Goal: Task Accomplishment & Management: Manage account settings

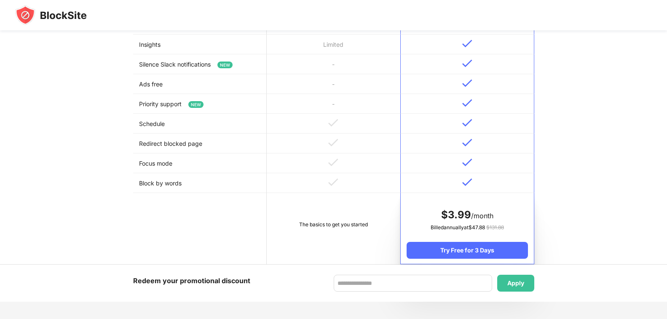
scroll to position [337, 0]
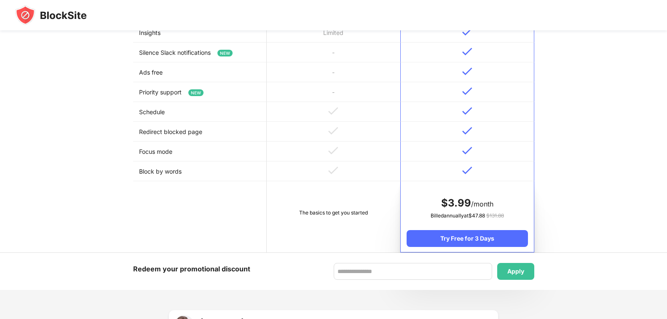
click at [344, 224] on td "The basics to get you started" at bounding box center [333, 216] width 133 height 71
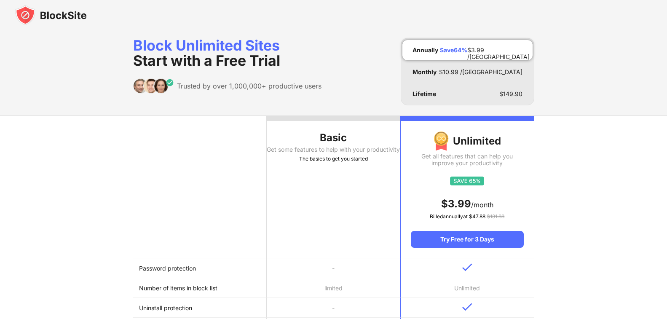
scroll to position [0, 0]
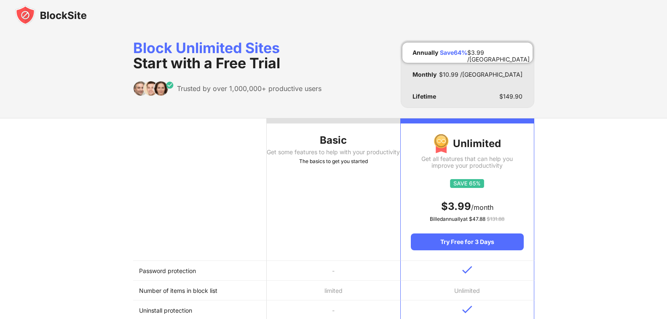
click at [314, 142] on div "Basic" at bounding box center [333, 139] width 133 height 13
click at [164, 55] on span "Start with a Free Trial" at bounding box center [206, 62] width 147 height 17
click at [48, 16] on img at bounding box center [51, 15] width 72 height 20
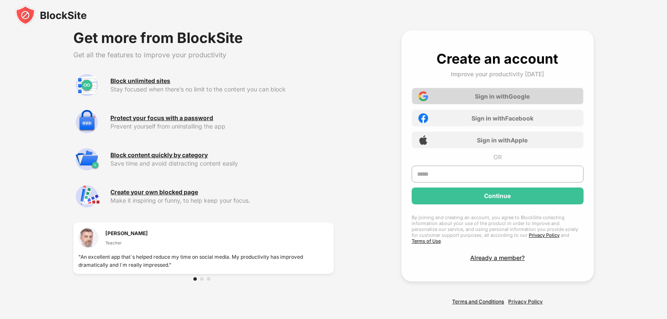
click at [489, 97] on div "Sign in with Google" at bounding box center [502, 96] width 55 height 7
click at [498, 95] on div "Sign in with Google" at bounding box center [502, 96] width 55 height 7
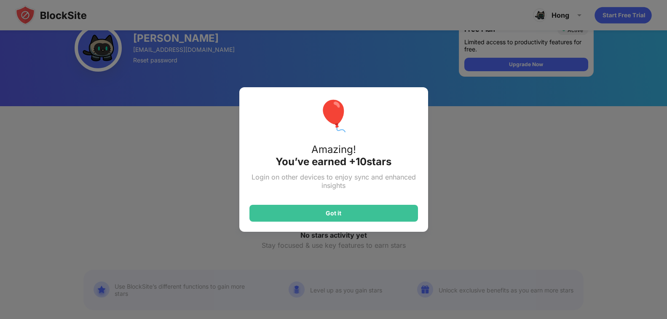
scroll to position [84, 0]
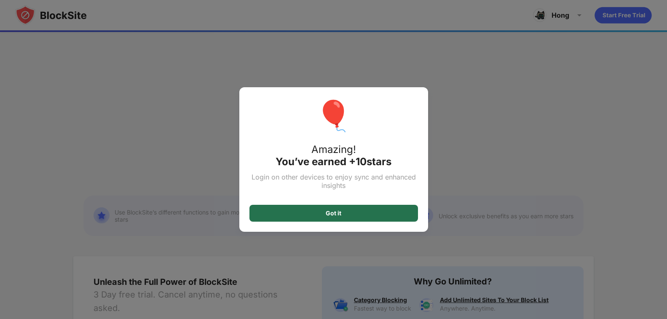
click at [365, 209] on div "Got it" at bounding box center [333, 213] width 168 height 17
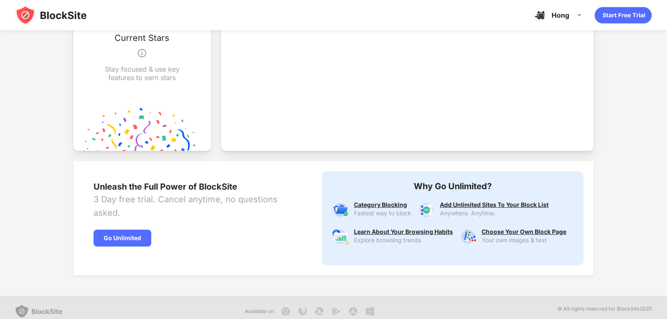
scroll to position [312, 0]
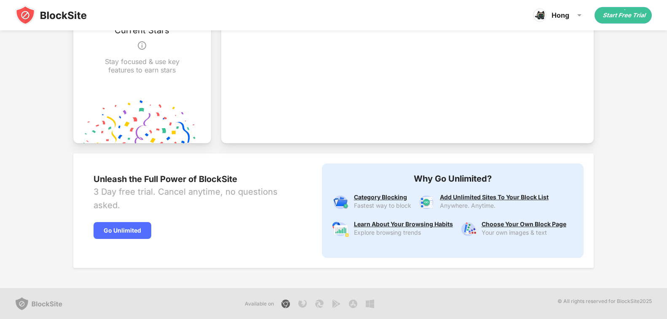
click at [288, 302] on img at bounding box center [285, 304] width 10 height 10
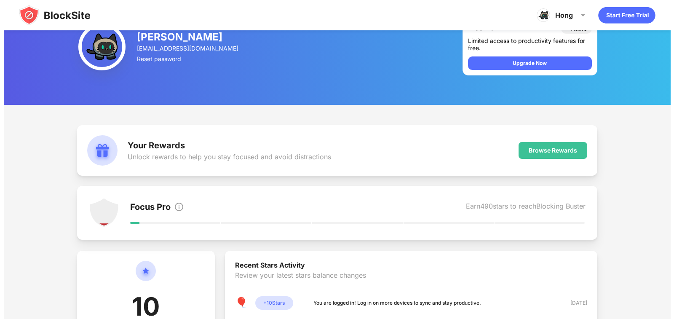
scroll to position [0, 0]
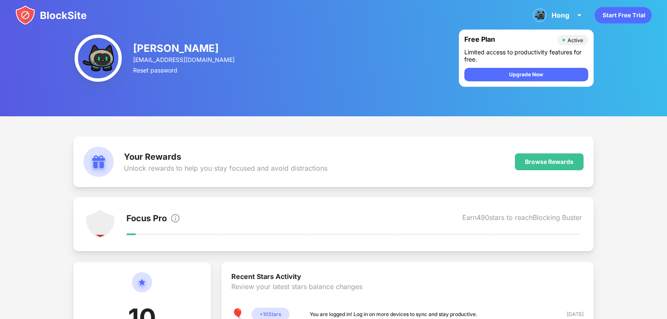
click at [71, 12] on img at bounding box center [51, 15] width 72 height 20
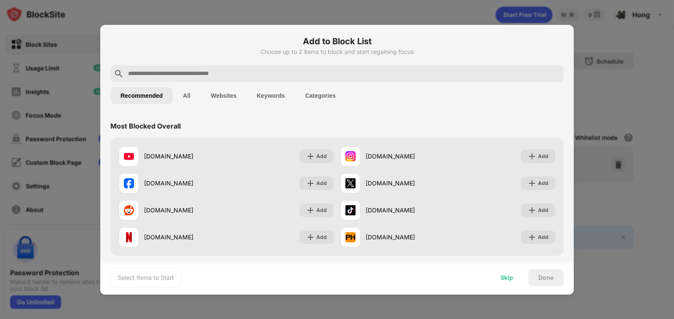
click at [499, 276] on div "Skip" at bounding box center [506, 277] width 33 height 17
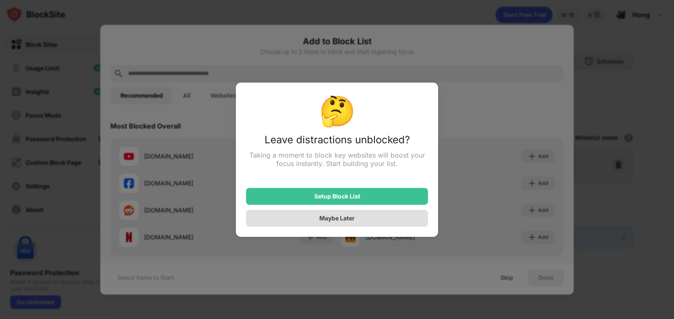
click at [376, 216] on div "Maybe Later" at bounding box center [337, 218] width 182 height 17
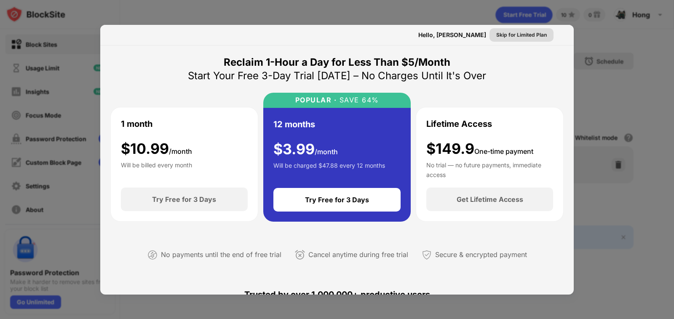
click at [528, 37] on div "Skip for Limited Plan" at bounding box center [521, 35] width 51 height 8
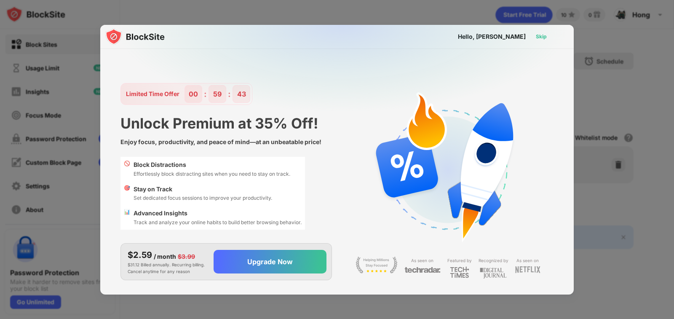
click at [535, 37] on div "Skip" at bounding box center [541, 36] width 24 height 13
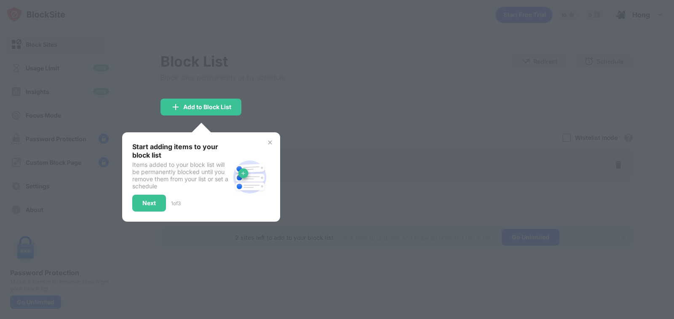
click at [272, 143] on img at bounding box center [270, 142] width 7 height 7
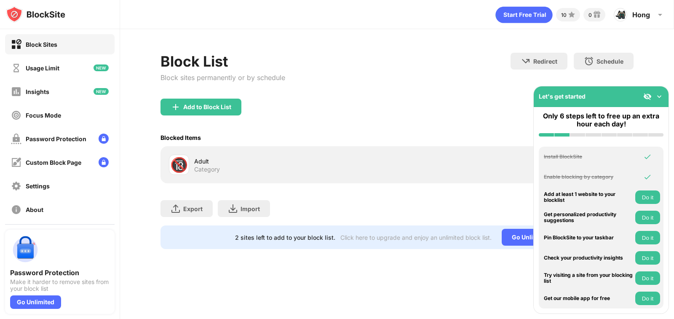
click at [657, 98] on img at bounding box center [659, 96] width 8 height 8
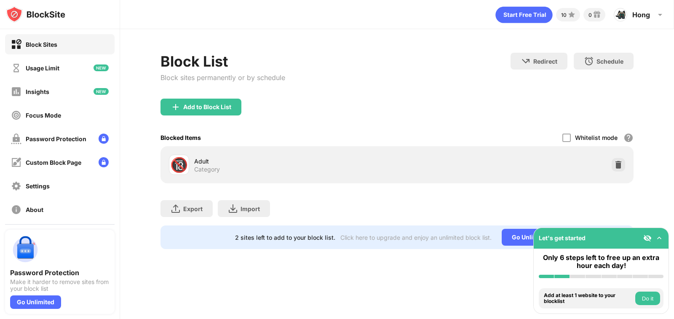
click at [660, 237] on img at bounding box center [659, 238] width 8 height 8
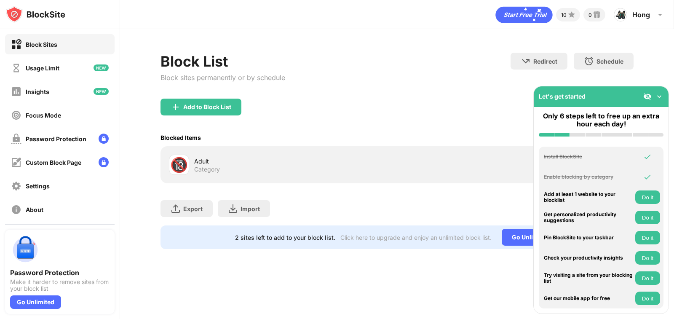
click at [660, 98] on img at bounding box center [659, 96] width 8 height 8
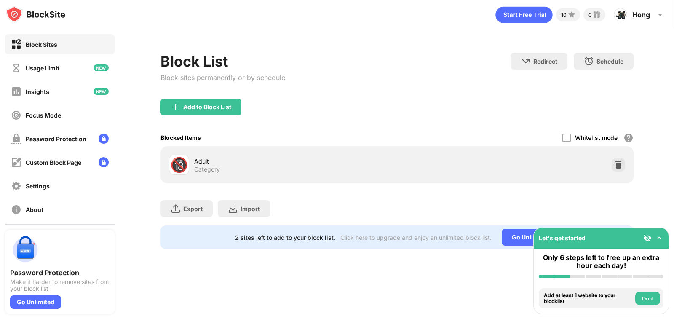
click at [646, 238] on img at bounding box center [647, 238] width 8 height 8
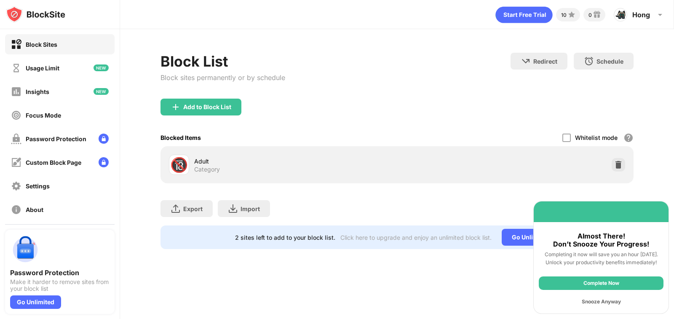
drag, startPoint x: 640, startPoint y: 209, endPoint x: 629, endPoint y: 216, distance: 13.4
click at [629, 216] on div at bounding box center [601, 211] width 135 height 21
click at [617, 281] on div "Complete Now" at bounding box center [601, 282] width 125 height 13
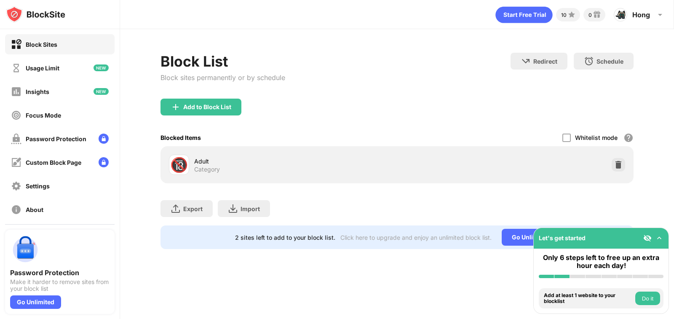
click at [644, 241] on img at bounding box center [647, 238] width 8 height 8
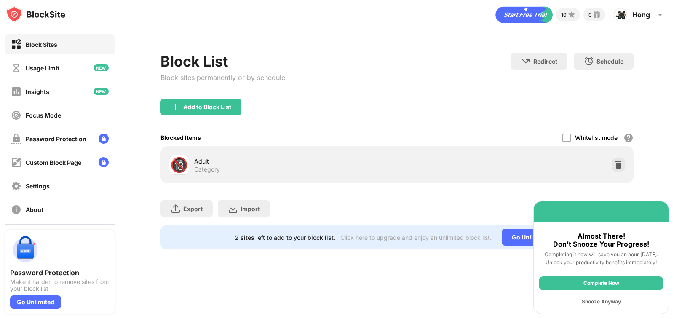
click at [624, 299] on div "Snooze Anyway" at bounding box center [601, 301] width 125 height 13
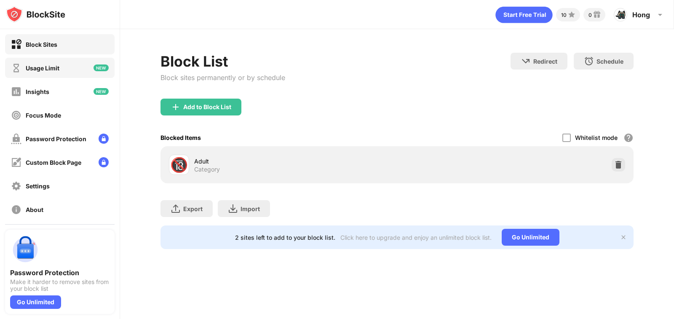
click at [45, 70] on div "Usage Limit" at bounding box center [43, 67] width 34 height 7
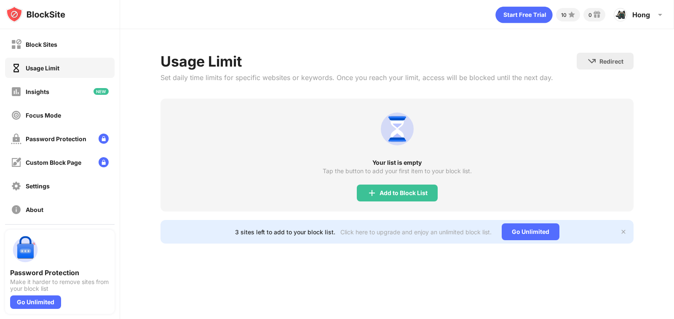
click at [44, 61] on div "Usage Limit" at bounding box center [59, 68] width 109 height 20
click at [56, 46] on div "Block Sites" at bounding box center [42, 44] width 32 height 7
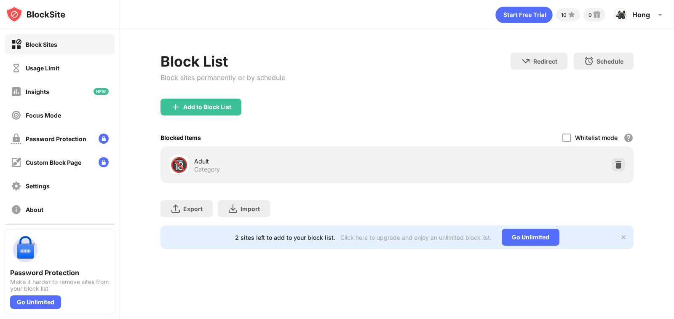
click at [211, 163] on div "Adult" at bounding box center [295, 161] width 203 height 9
click at [25, 64] on div "Usage Limit" at bounding box center [35, 68] width 48 height 11
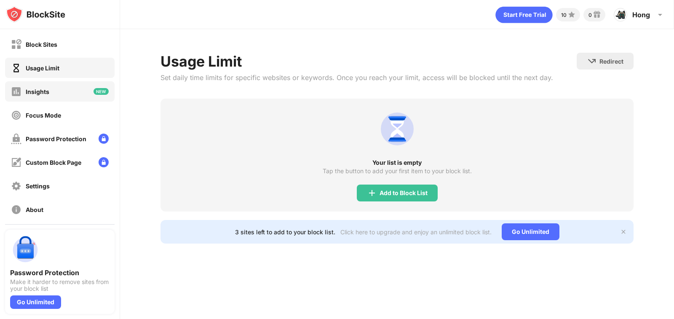
click at [46, 88] on div "Insights" at bounding box center [38, 91] width 24 height 7
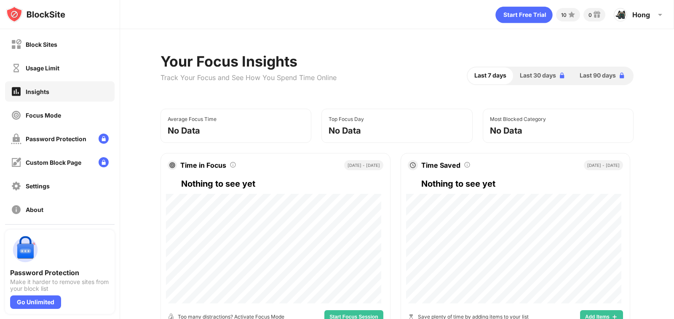
click at [51, 110] on div "Focus Mode" at bounding box center [36, 115] width 50 height 11
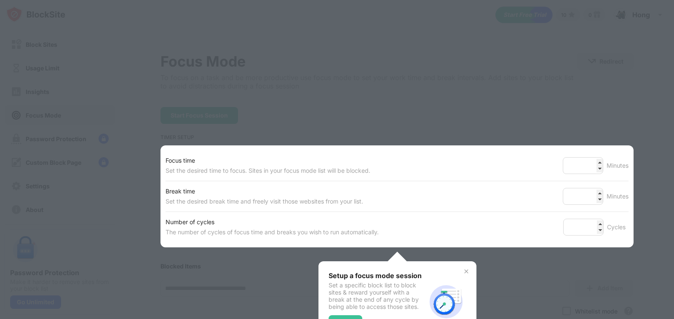
click at [463, 271] on img at bounding box center [466, 271] width 7 height 7
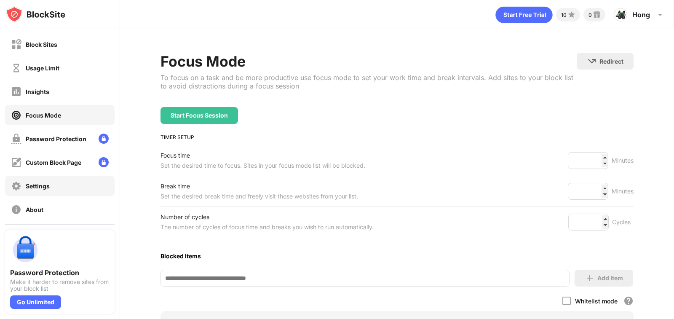
click at [55, 190] on div "Settings" at bounding box center [59, 186] width 109 height 20
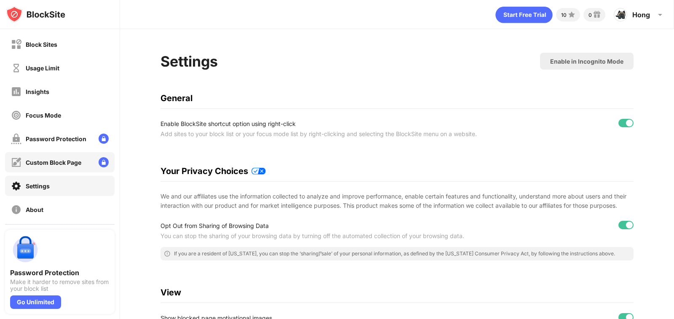
click at [51, 163] on div "Custom Block Page" at bounding box center [54, 162] width 56 height 7
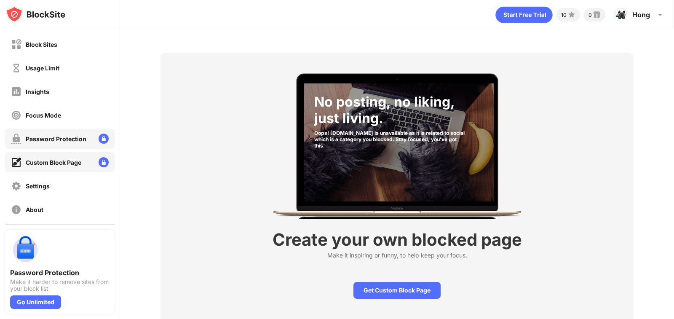
click at [51, 135] on div "Password Protection" at bounding box center [56, 138] width 61 height 7
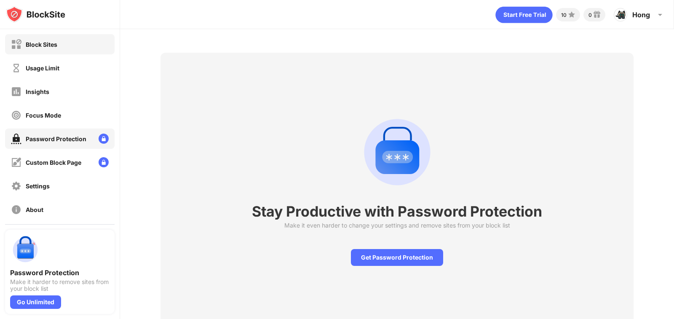
click at [45, 49] on div "Block Sites" at bounding box center [34, 44] width 46 height 11
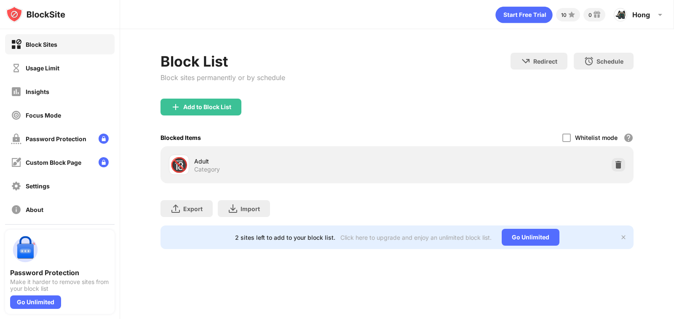
click at [217, 72] on div "Block List Block sites permanently or by schedule" at bounding box center [222, 76] width 125 height 46
click at [624, 233] on div "2 sites left to add to your block list. Click here to upgrade and enjoy an unli…" at bounding box center [396, 237] width 473 height 24
click at [624, 234] on img at bounding box center [623, 237] width 7 height 7
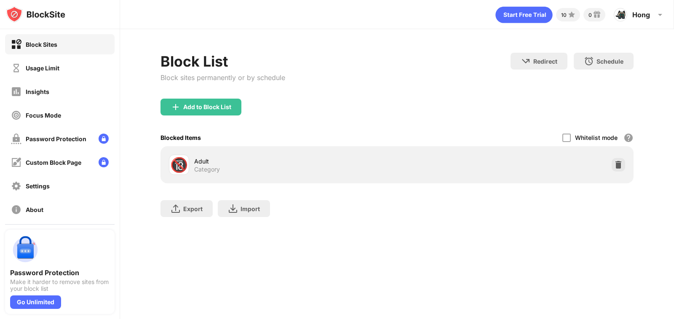
drag, startPoint x: 241, startPoint y: 165, endPoint x: 251, endPoint y: 164, distance: 9.8
click at [241, 164] on div "Adult Category" at bounding box center [295, 165] width 203 height 16
click at [566, 135] on div at bounding box center [566, 137] width 8 height 8
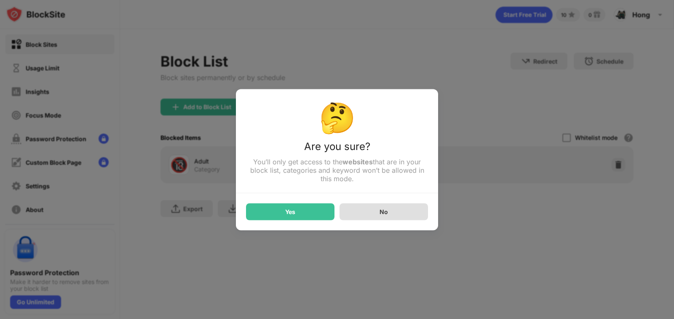
click at [362, 213] on div "No" at bounding box center [383, 211] width 88 height 17
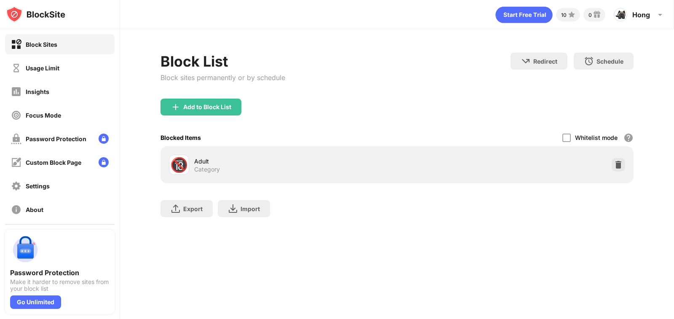
click at [204, 168] on div "Category" at bounding box center [207, 169] width 26 height 8
